Goal: Information Seeking & Learning: Learn about a topic

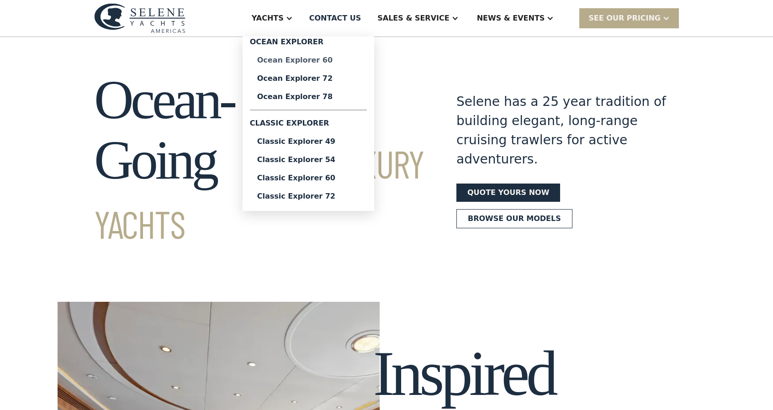
click at [339, 59] on div "Ocean Explorer 60" at bounding box center [308, 60] width 102 height 7
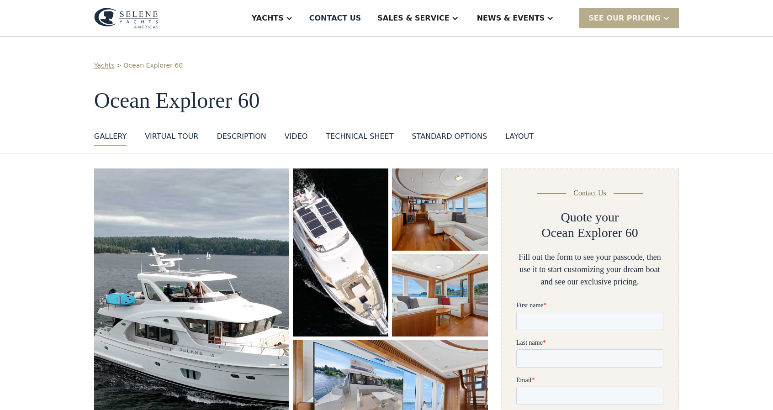
click at [161, 135] on div "VIRTUAL TOUR" at bounding box center [171, 136] width 53 height 11
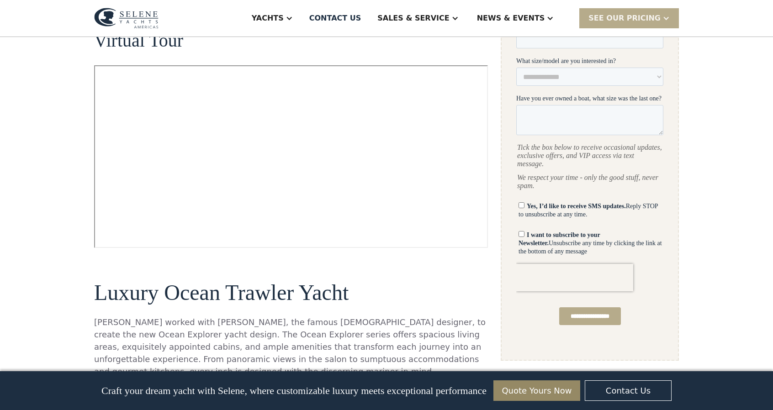
scroll to position [470, 0]
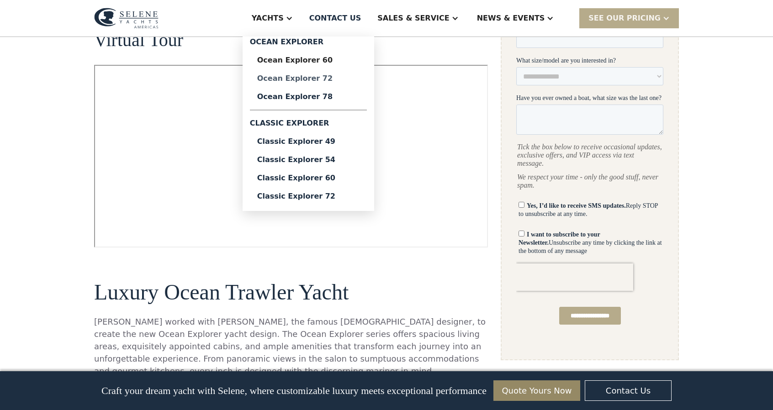
click at [341, 78] on div "Ocean Explorer 72" at bounding box center [308, 78] width 102 height 7
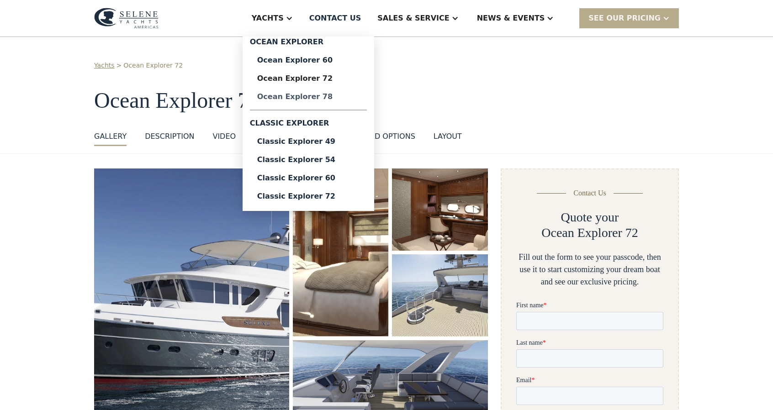
click at [341, 96] on div "Ocean Explorer 78" at bounding box center [308, 96] width 102 height 7
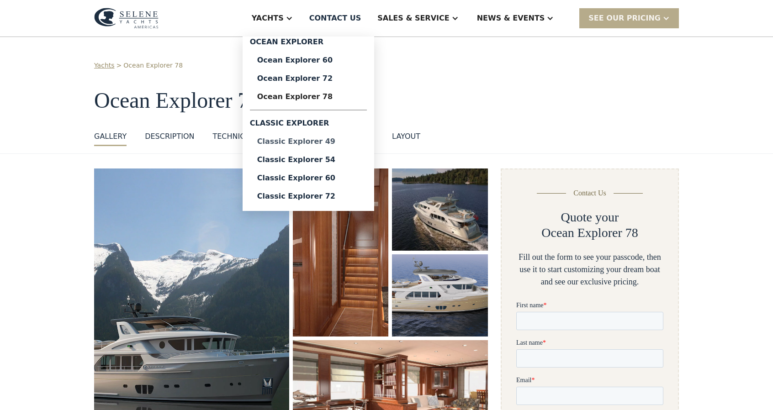
click at [333, 141] on div "Classic Explorer 49" at bounding box center [308, 141] width 102 height 7
click at [346, 138] on div "Classic Explorer 49" at bounding box center [308, 141] width 102 height 7
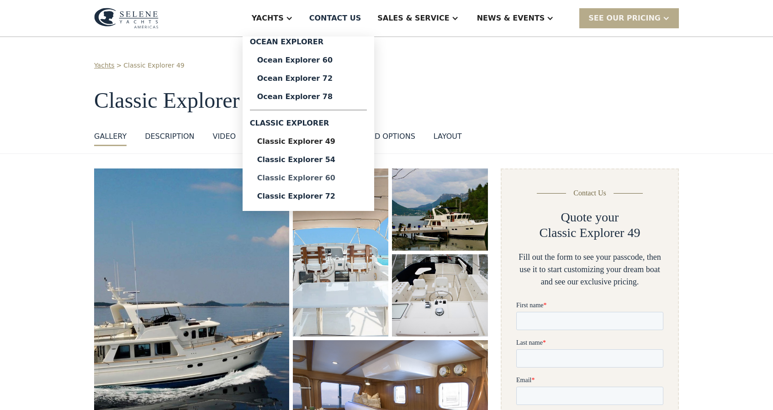
click at [342, 179] on div "Classic Explorer 60" at bounding box center [308, 177] width 102 height 7
click at [343, 176] on div "Classic Explorer 60" at bounding box center [308, 177] width 102 height 7
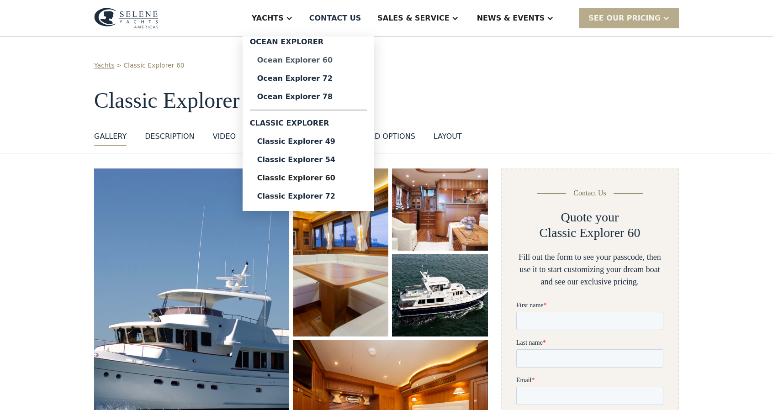
click at [340, 60] on div "Ocean Explorer 60" at bounding box center [308, 60] width 102 height 7
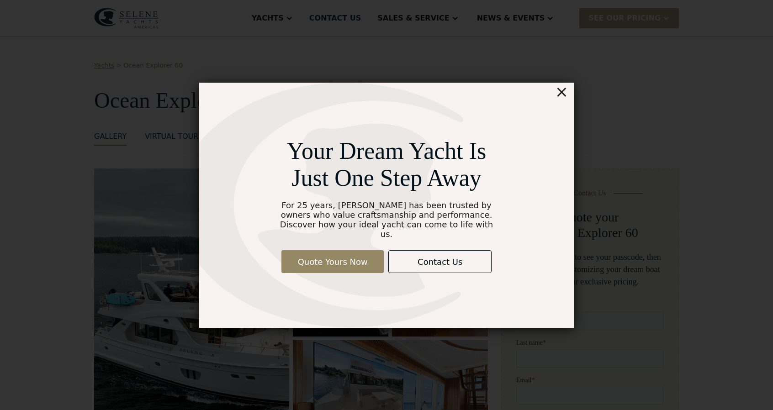
click at [564, 96] on div "×" at bounding box center [561, 92] width 13 height 18
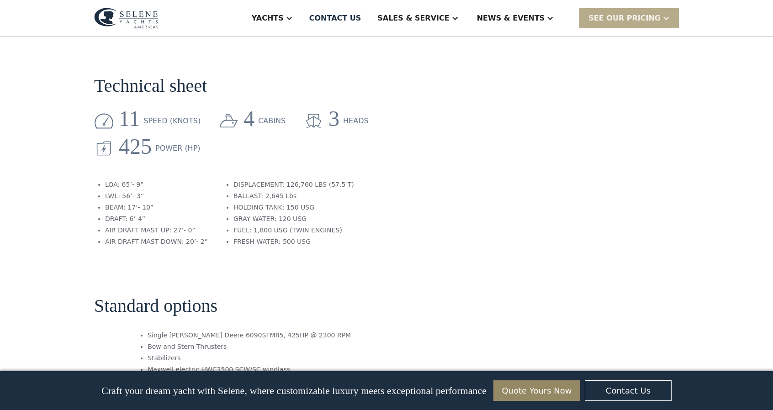
scroll to position [1461, 0]
